Goal: Communication & Community: Share content

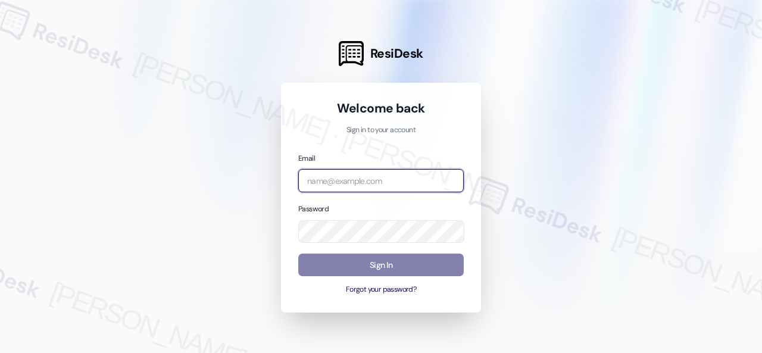
click at [356, 180] on input "email" at bounding box center [380, 180] width 165 height 23
paste input "automated-surveys-birchstone_residential-resen.fifteen@birchstone_[DOMAIN_NAME]"
type input "automated-surveys-birchstone_residential-resen.fifteen@birchstone_[DOMAIN_NAME]"
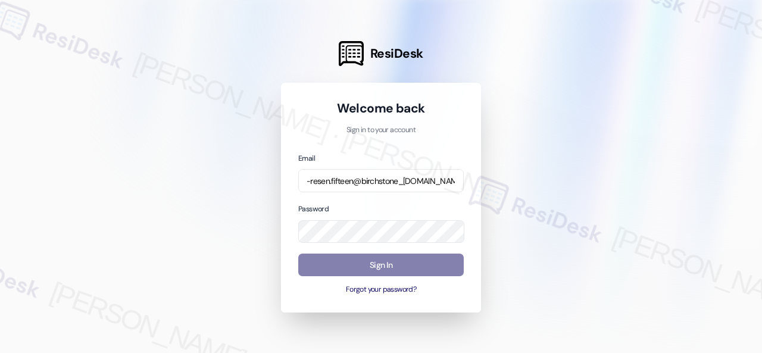
scroll to position [0, 0]
click at [545, 126] on div at bounding box center [381, 176] width 762 height 353
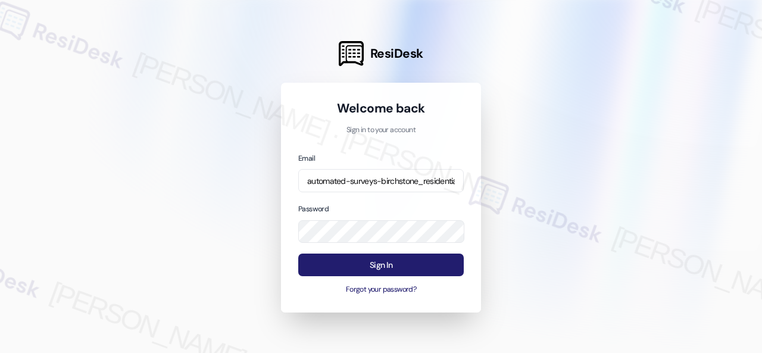
click at [369, 265] on button "Sign In" at bounding box center [380, 264] width 165 height 23
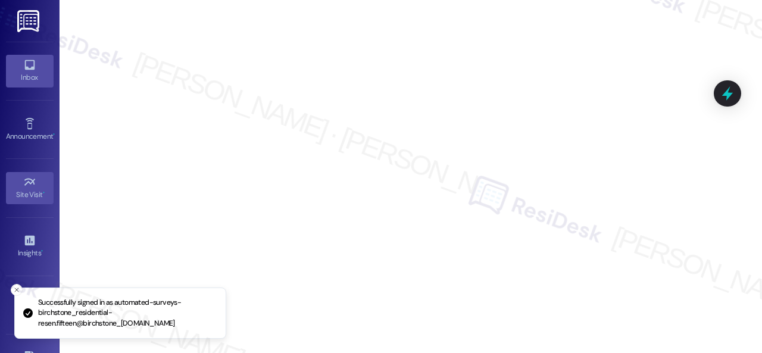
click at [13, 78] on div "Inbox" at bounding box center [29, 77] width 59 height 12
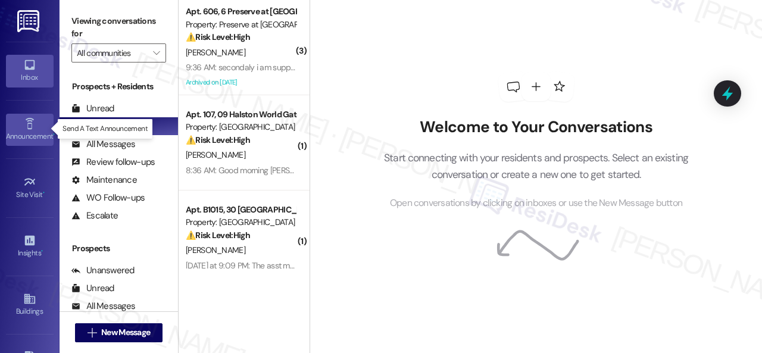
click at [27, 133] on div "Announcement •" at bounding box center [29, 136] width 59 height 12
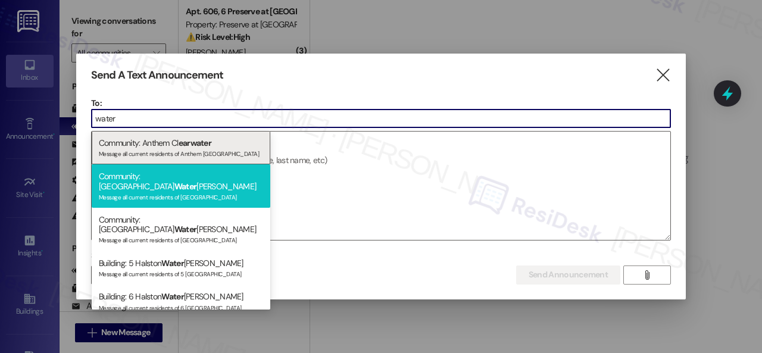
type input "water"
click at [176, 181] on span "Water" at bounding box center [185, 186] width 23 height 11
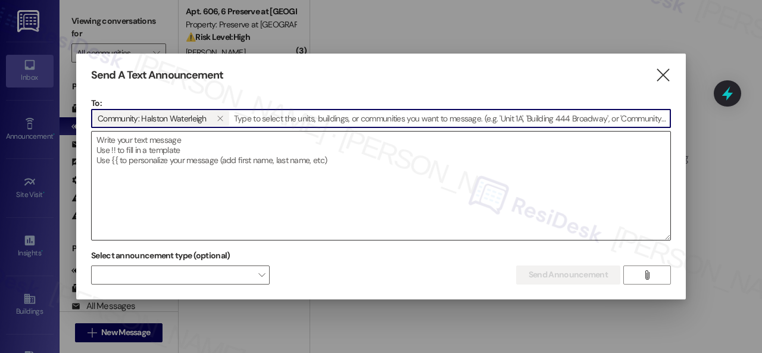
click at [176, 156] on textarea at bounding box center [381, 185] width 578 height 108
paste textarea "Hi {{first_name}}, 🎉 Our Resident Raffle Giveaway winner will be announced [DAT…"
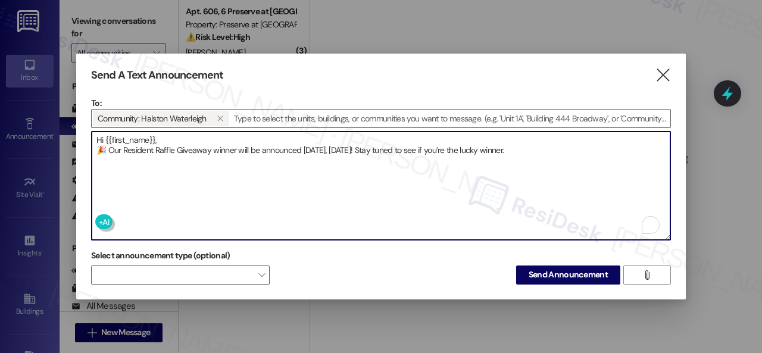
drag, startPoint x: 105, startPoint y: 147, endPoint x: 54, endPoint y: 155, distance: 52.4
click at [54, 155] on div "Send A Text Announcement  To: Community: [PERSON_NAME]   Drop image file her…" at bounding box center [381, 176] width 762 height 353
click at [173, 134] on textarea "Hi {{first_name}}, 🎉Our Resident Raffle Giveaway winner will be announced [DATE…" at bounding box center [381, 185] width 578 height 108
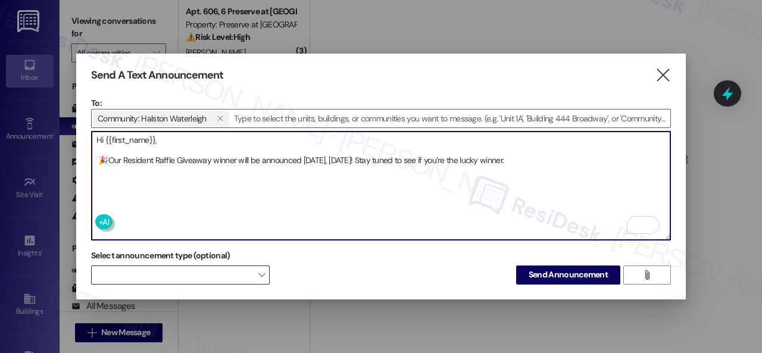
type textarea "Hi {{first_name}}, 🎉Our Resident Raffle Giveaway winner will be announced [DATE…"
click at [220, 279] on span at bounding box center [180, 274] width 178 height 19
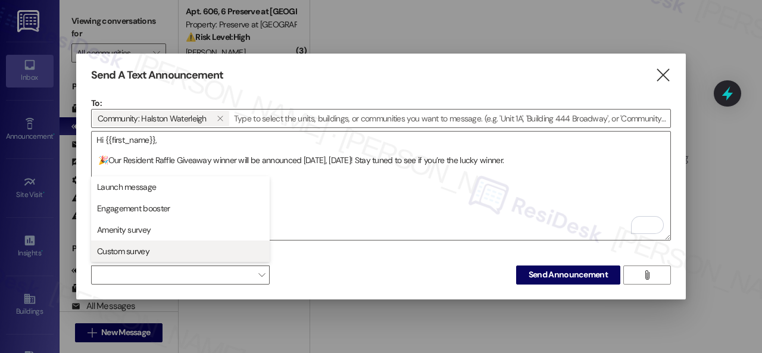
click at [154, 254] on span "Custom survey" at bounding box center [180, 251] width 168 height 13
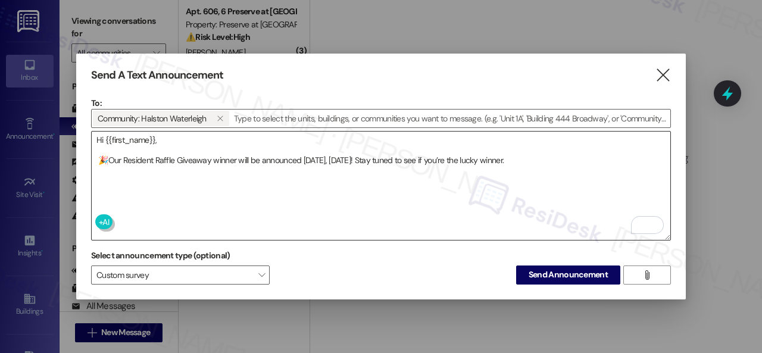
click at [347, 199] on textarea "Hi {{first_name}}, 🎉Our Resident Raffle Giveaway winner will be announced [DATE…" at bounding box center [381, 185] width 578 height 108
click at [554, 277] on span "Send Announcement" at bounding box center [567, 274] width 79 height 12
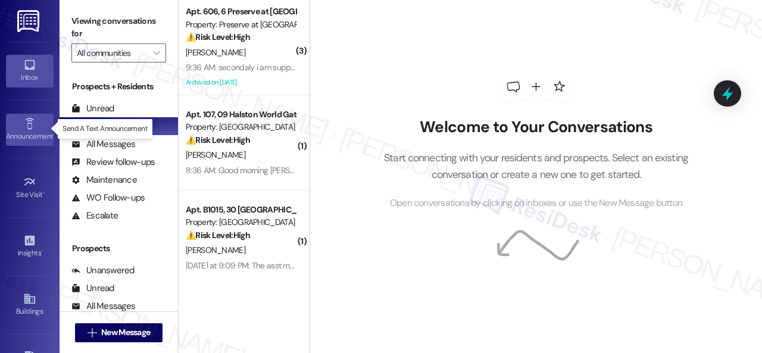
click at [35, 129] on link "Announcement •" at bounding box center [30, 130] width 48 height 32
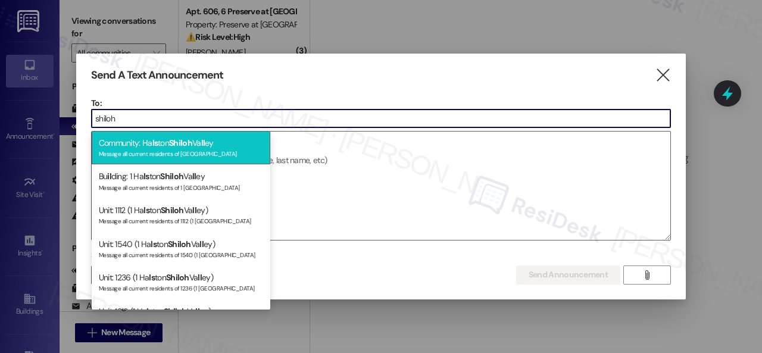
type input "shiloh"
click at [133, 149] on div "Message all current residents of [GEOGRAPHIC_DATA]" at bounding box center [181, 153] width 164 height 10
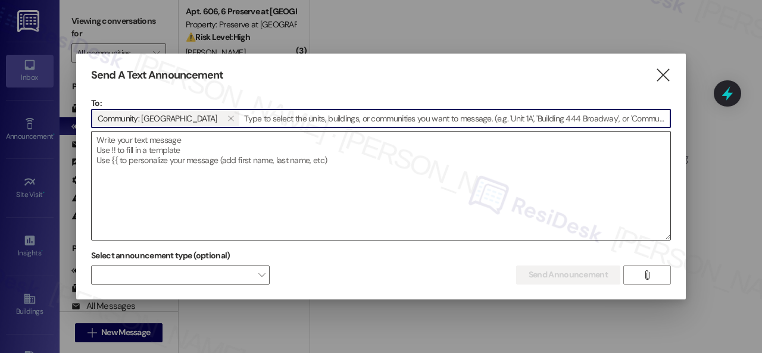
click at [142, 149] on textarea at bounding box center [381, 185] width 578 height 108
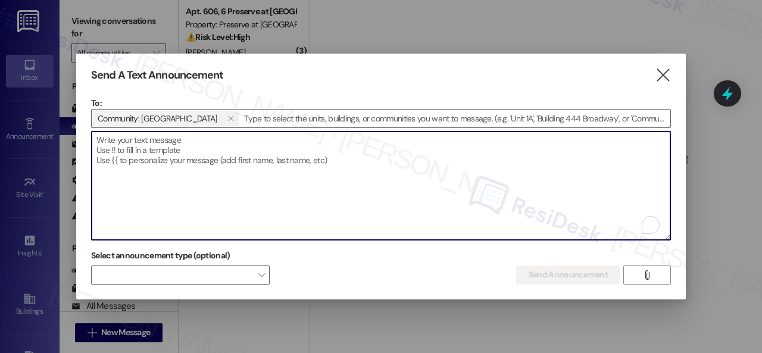
paste textarea "Hi {{first_name}}, Join us at the Clubhouse [DATE], [DATE], from 4:00–5:30 PM t…"
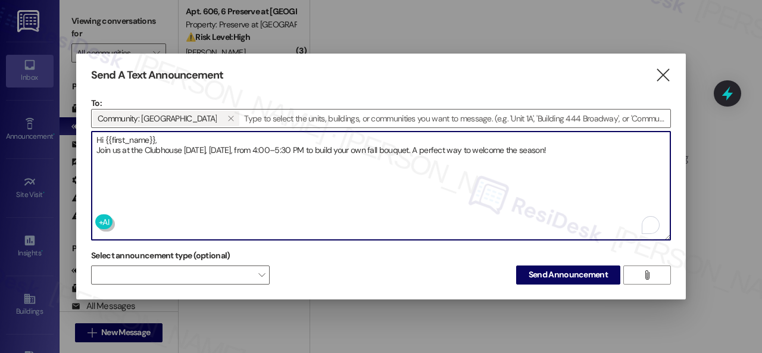
click at [159, 135] on textarea "Hi {{first_name}}, Join us at the Clubhouse [DATE], [DATE], from 4:00–5:30 PM t…" at bounding box center [381, 185] width 578 height 108
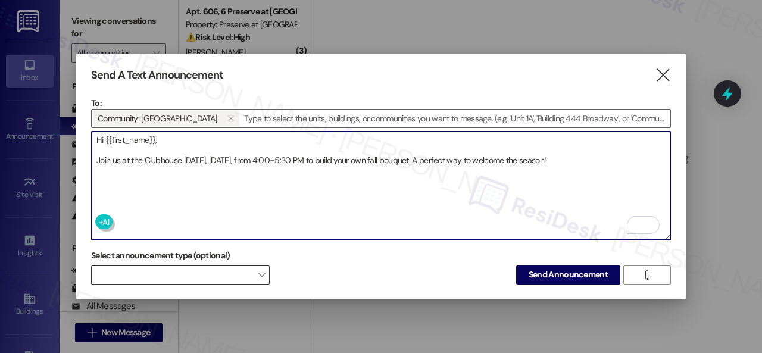
type textarea "Hi {{first_name}}, Join us at the Clubhouse [DATE], [DATE], from 4:00–5:30 PM t…"
click at [230, 273] on span at bounding box center [180, 274] width 178 height 19
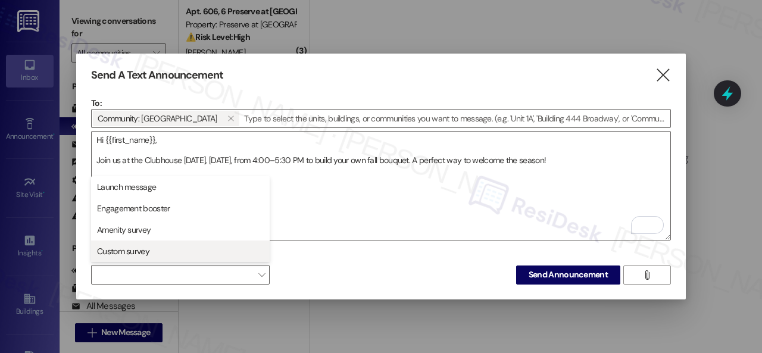
click at [106, 247] on span "Custom survey" at bounding box center [123, 251] width 52 height 12
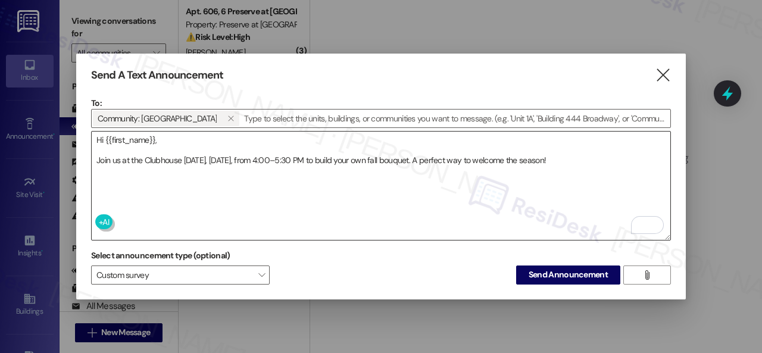
click at [340, 211] on textarea "Hi {{first_name}}, Join us at the Clubhouse [DATE], [DATE], from 4:00–5:30 PM t…" at bounding box center [381, 185] width 578 height 108
click at [543, 276] on span "Send Announcement" at bounding box center [567, 274] width 79 height 12
